Goal: Information Seeking & Learning: Learn about a topic

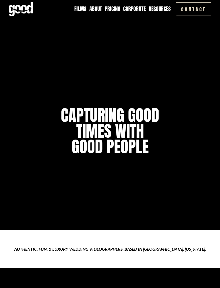
click at [0, 0] on div at bounding box center [0, 0] width 0 height 0
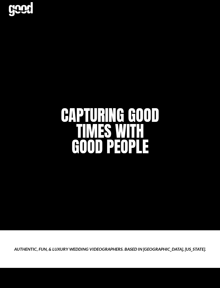
click at [103, 147] on link "Pricing" at bounding box center [110, 145] width 38 height 13
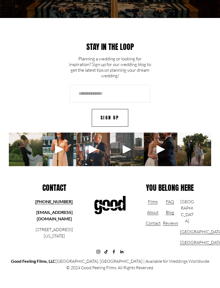
scroll to position [1195, 0]
click at [149, 205] on link "Films" at bounding box center [153, 202] width 10 height 6
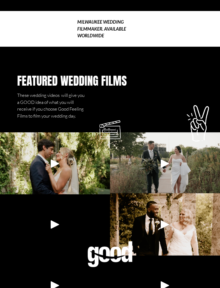
scroll to position [218, 0]
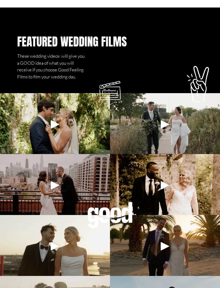
click at [59, 146] on div at bounding box center [55, 124] width 110 height 62
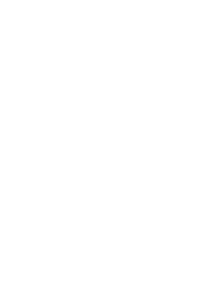
scroll to position [1141, 0]
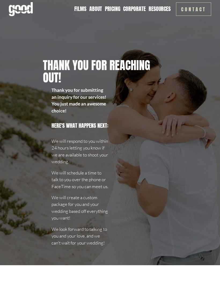
click at [0, 0] on div at bounding box center [0, 0] width 0 height 0
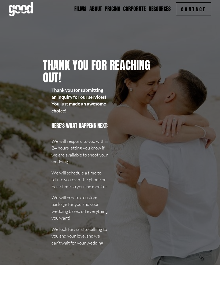
click at [83, 200] on link "Folder: Resources" at bounding box center [110, 198] width 70 height 13
click at [103, 102] on div "Back" at bounding box center [110, 111] width 220 height 29
click at [102, 216] on link "FAQ" at bounding box center [110, 218] width 18 height 13
